Goal: Task Accomplishment & Management: Manage account settings

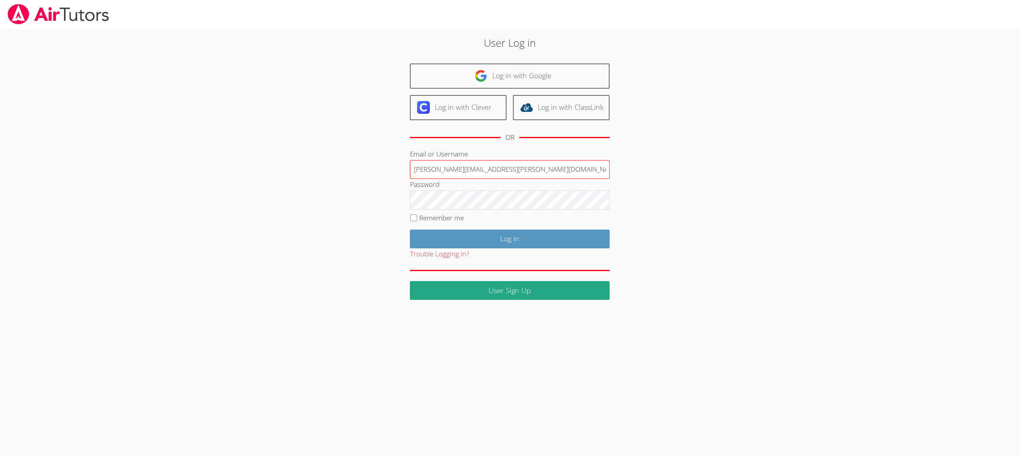
type input "amy.povondra@gmail.com"
click at [436, 232] on input "Log in" at bounding box center [510, 239] width 200 height 19
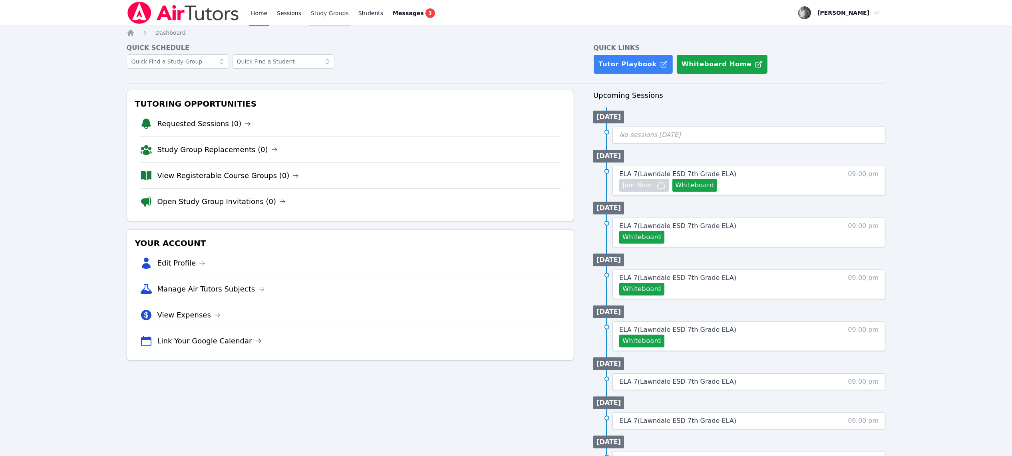
click at [326, 12] on link "Study Groups" at bounding box center [329, 13] width 41 height 26
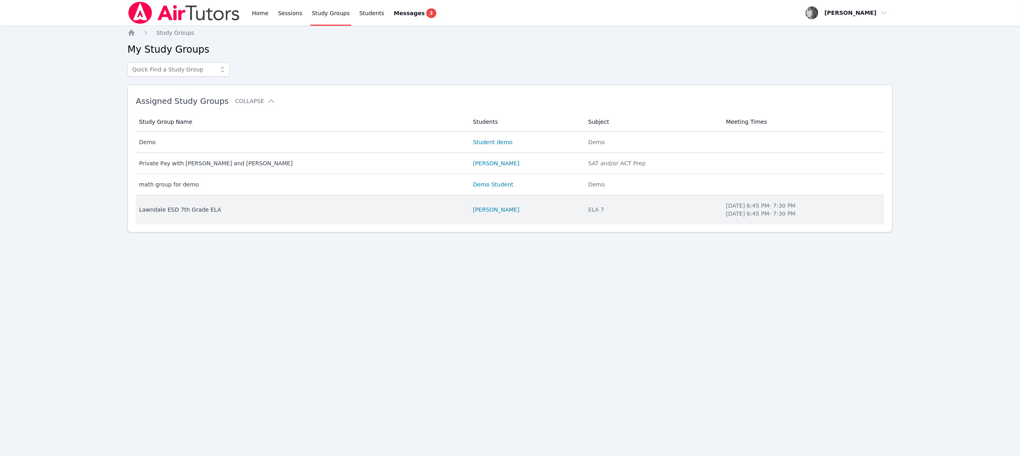
click at [359, 218] on td "Study Group Name [PERSON_NAME] ESD 7th Grade ELA" at bounding box center [302, 209] width 332 height 29
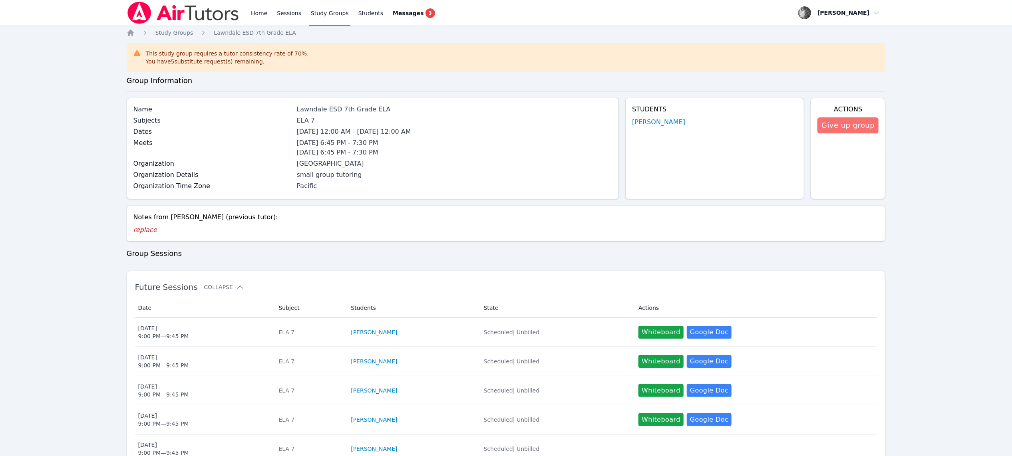
click at [831, 127] on button "Give up group" at bounding box center [847, 125] width 61 height 16
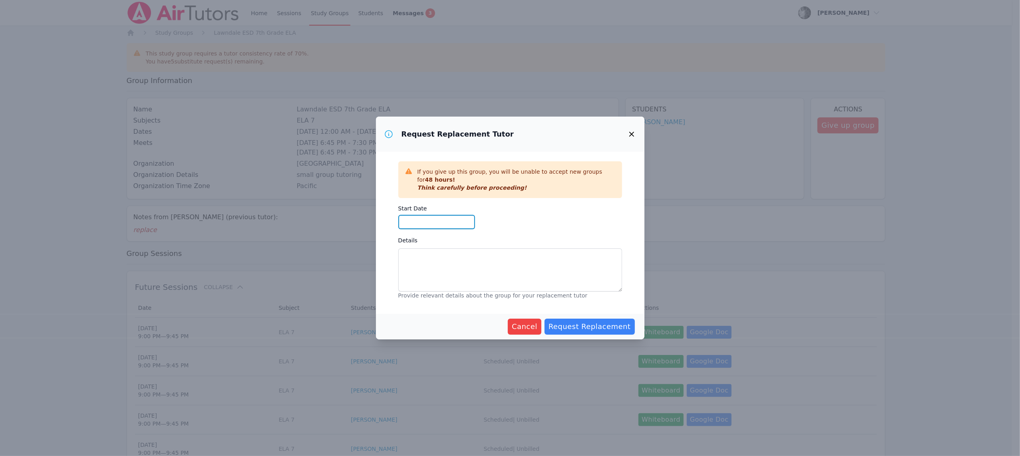
click at [416, 223] on input "Start Date" at bounding box center [436, 222] width 77 height 14
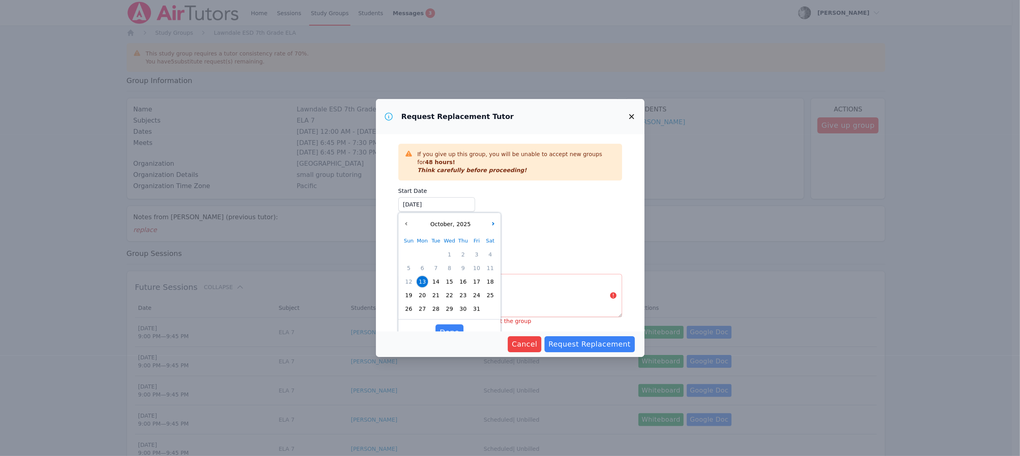
click at [433, 286] on span "14" at bounding box center [435, 281] width 11 height 11
type input "[DATE]"
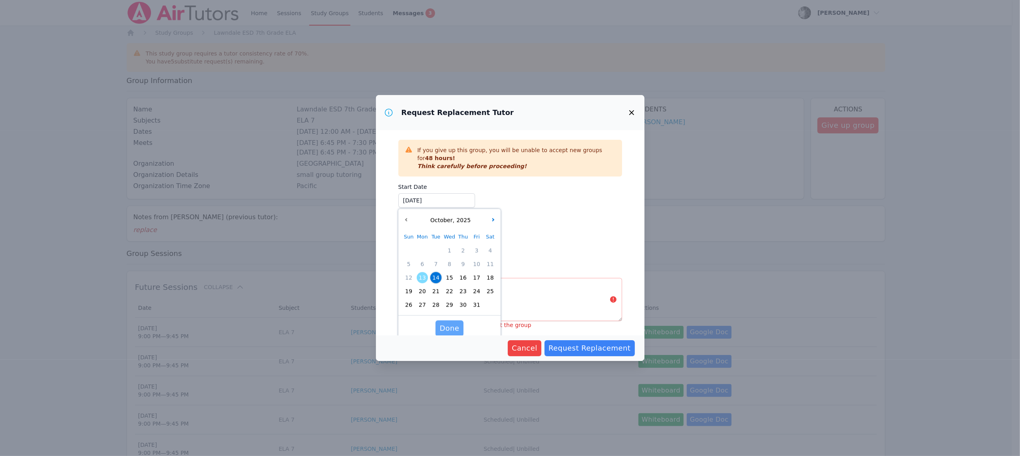
click at [452, 327] on span "Done" at bounding box center [449, 328] width 20 height 11
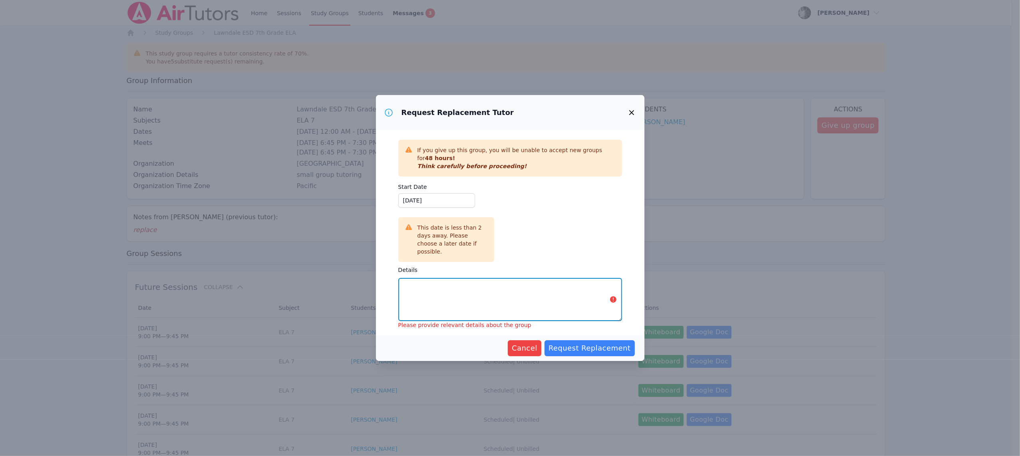
click at [433, 295] on textarea "Details" at bounding box center [510, 299] width 224 height 43
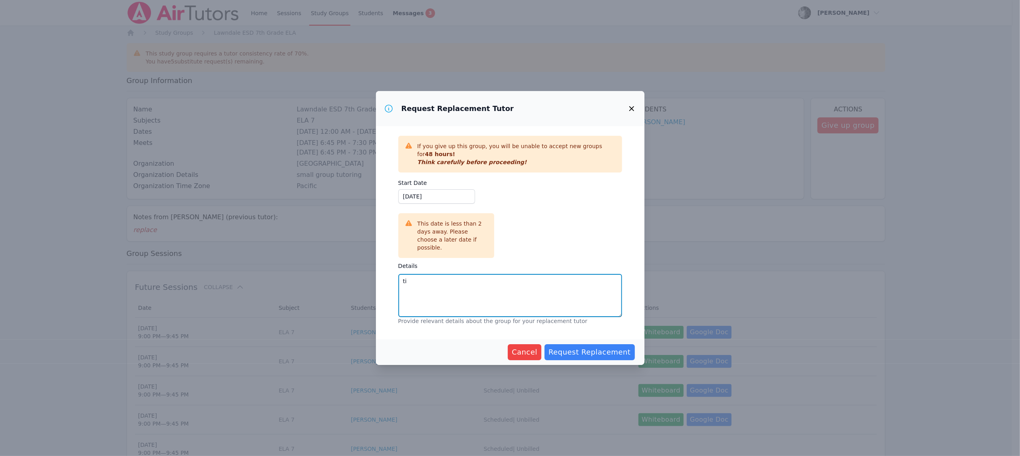
type textarea "t"
type textarea "slack [PERSON_NAME] for info"
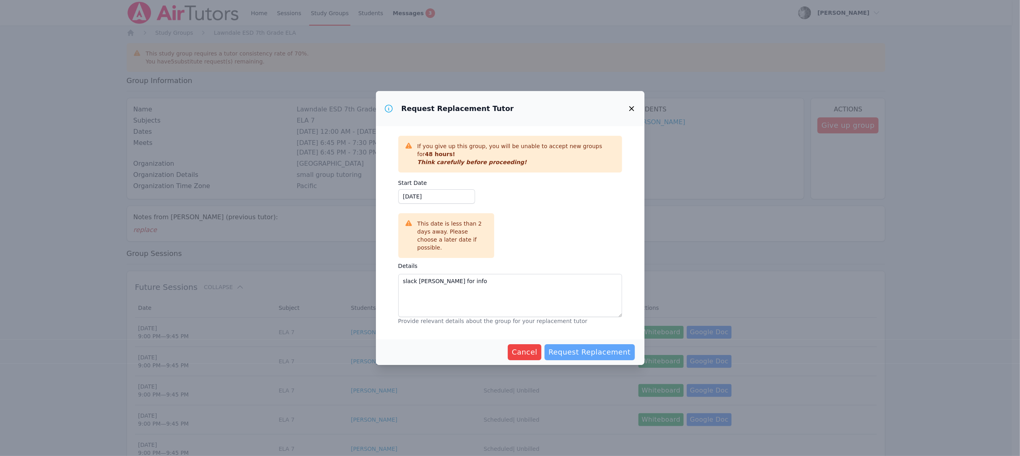
click at [598, 347] on span "Request Replacement" at bounding box center [589, 352] width 82 height 11
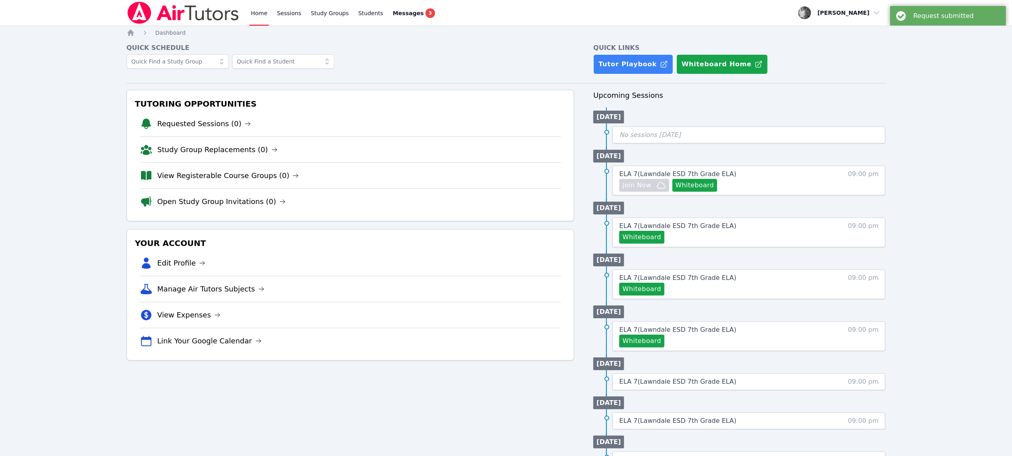
click at [915, 64] on div "Home Sessions Study Groups Students Messages 3 Open user menu [PERSON_NAME] Ope…" at bounding box center [506, 302] width 1012 height 605
click at [880, 14] on span "button" at bounding box center [839, 13] width 87 height 18
click at [835, 49] on button "Logout" at bounding box center [842, 45] width 77 height 14
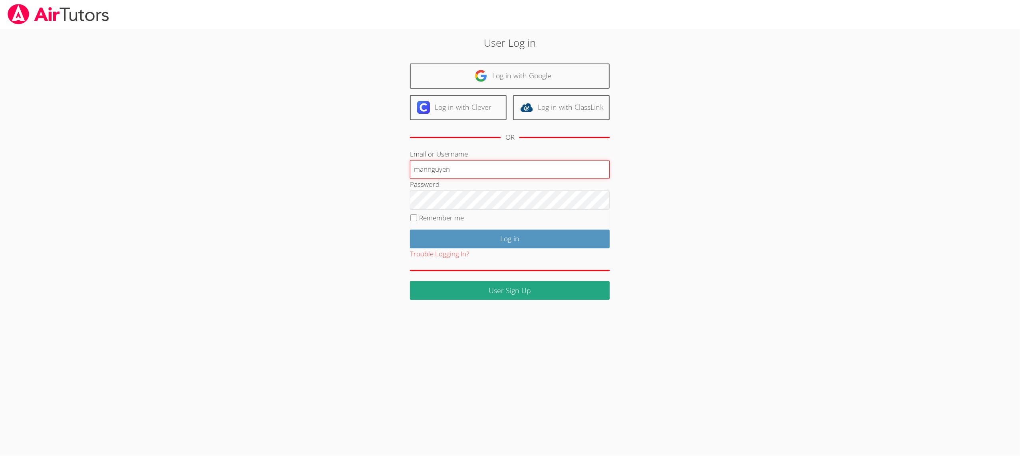
type input "mannguyen"
click at [446, 237] on input "Log in" at bounding box center [510, 239] width 200 height 19
